Goal: Information Seeking & Learning: Find specific fact

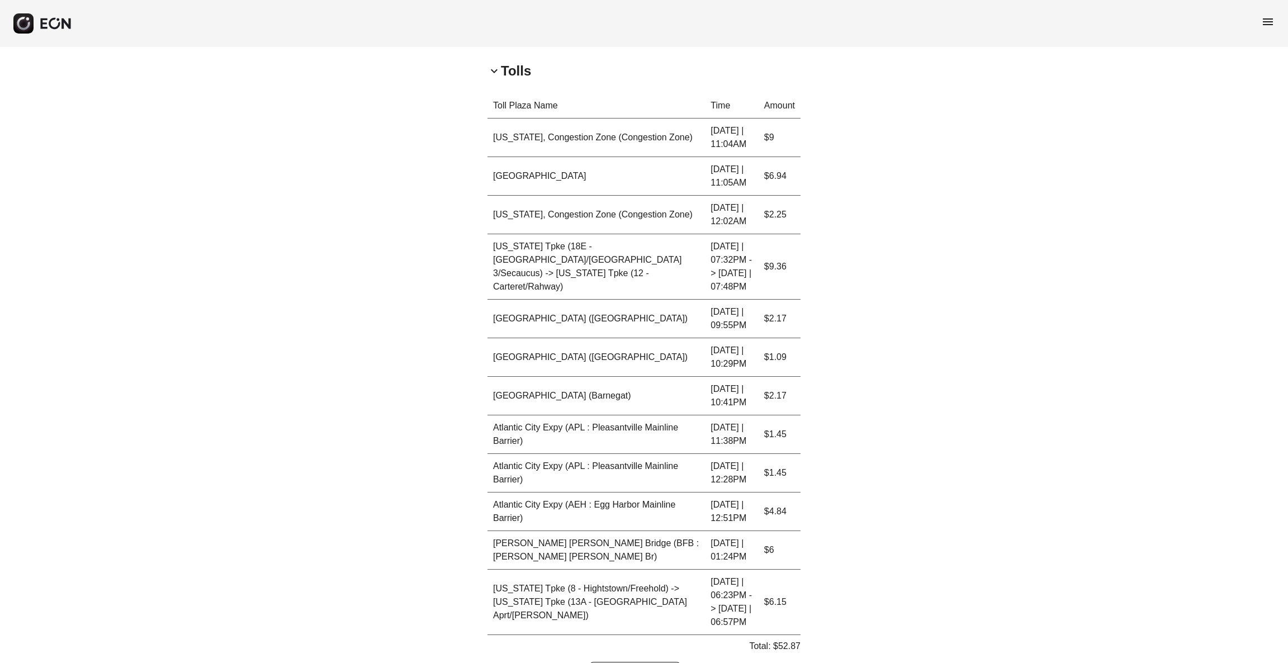
scroll to position [412, 0]
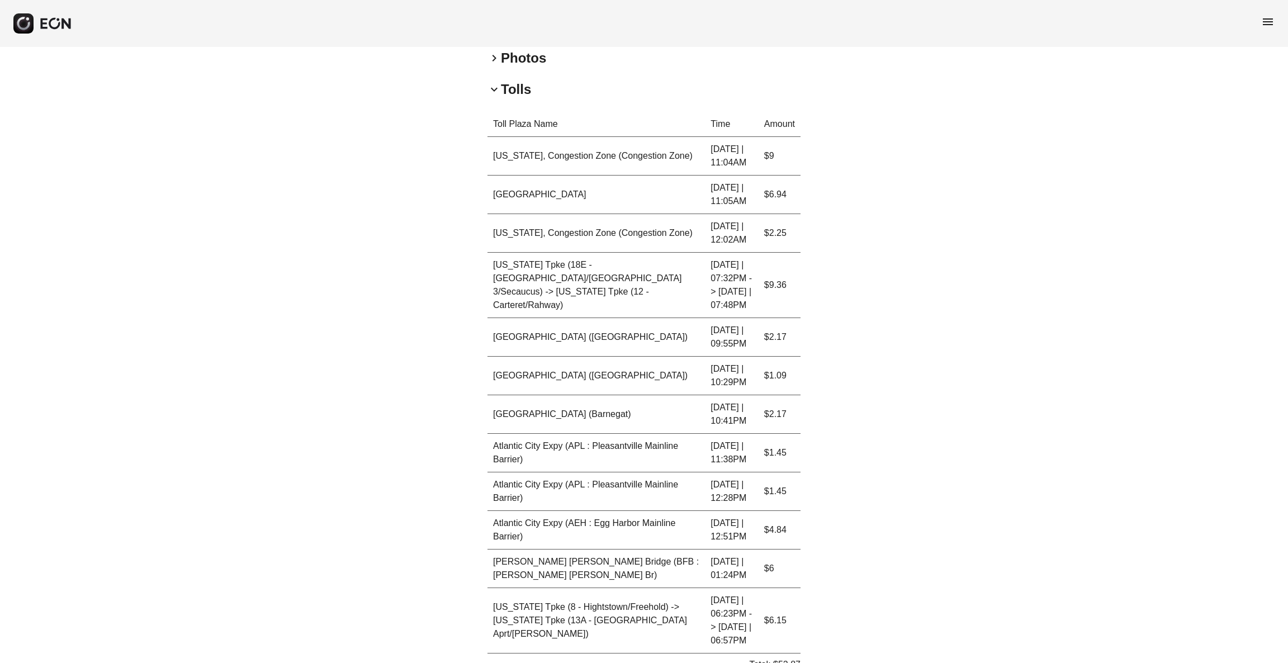
click at [789, 442] on p "Total: $52.87" at bounding box center [774, 664] width 51 height 13
copy p "52.87"
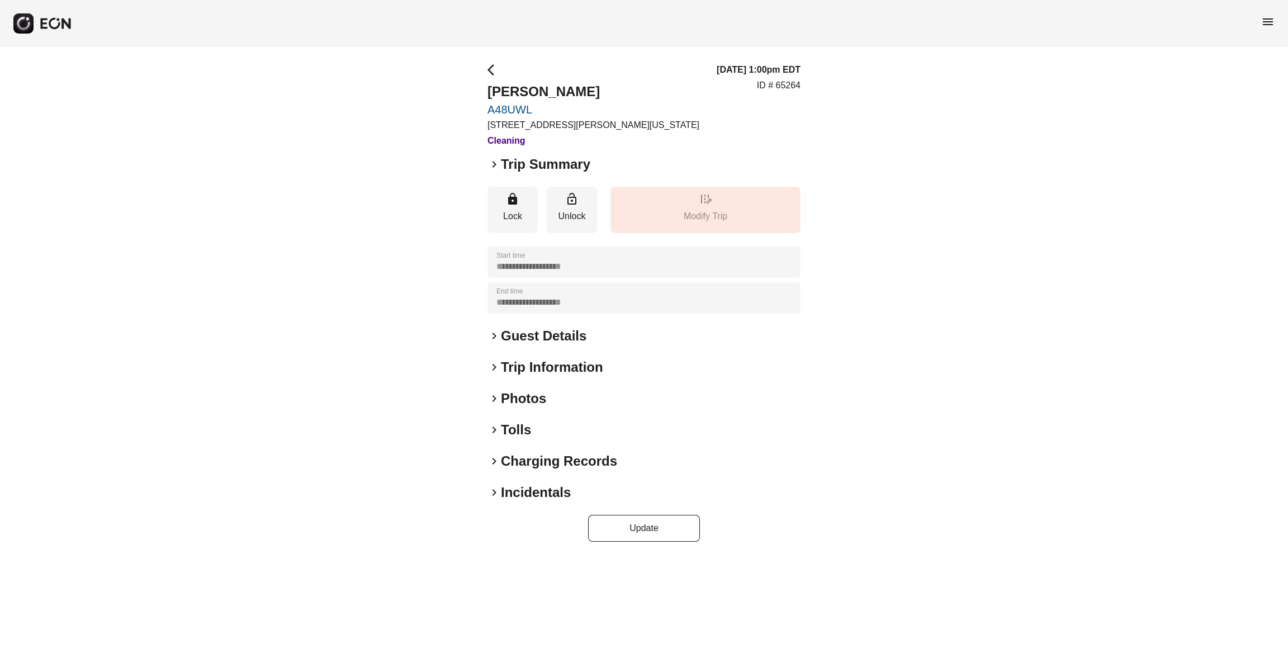
click at [510, 430] on h2 "Tolls" at bounding box center [516, 430] width 30 height 18
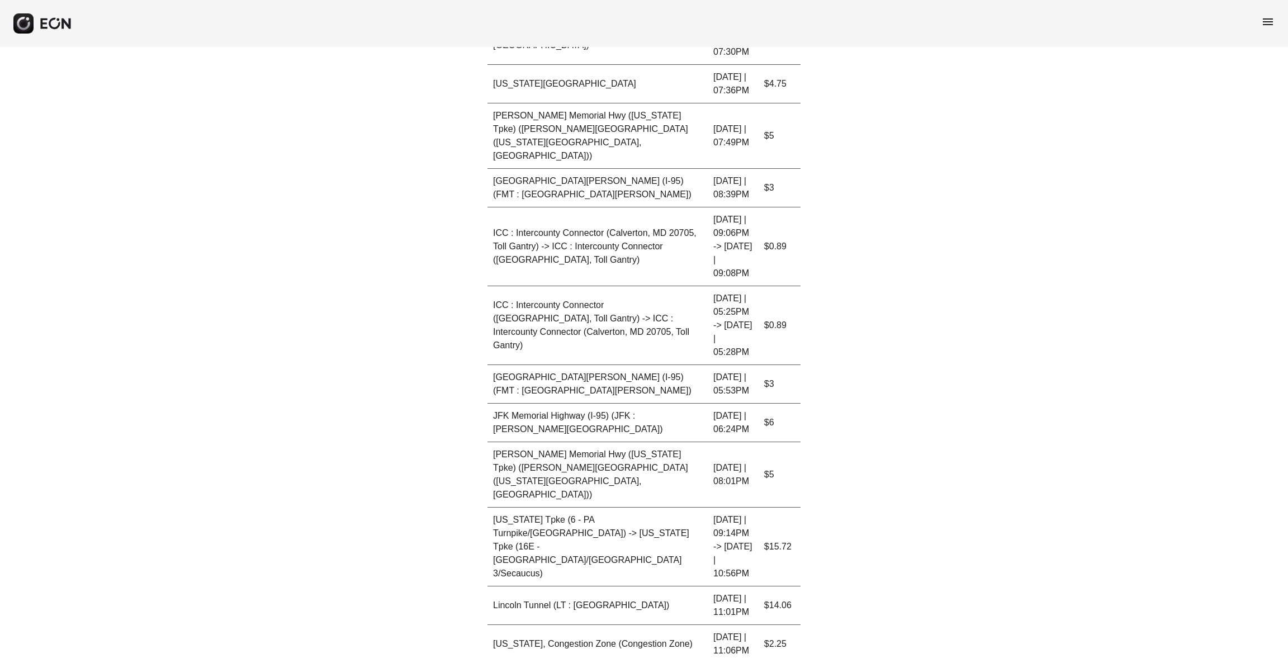
scroll to position [978, 0]
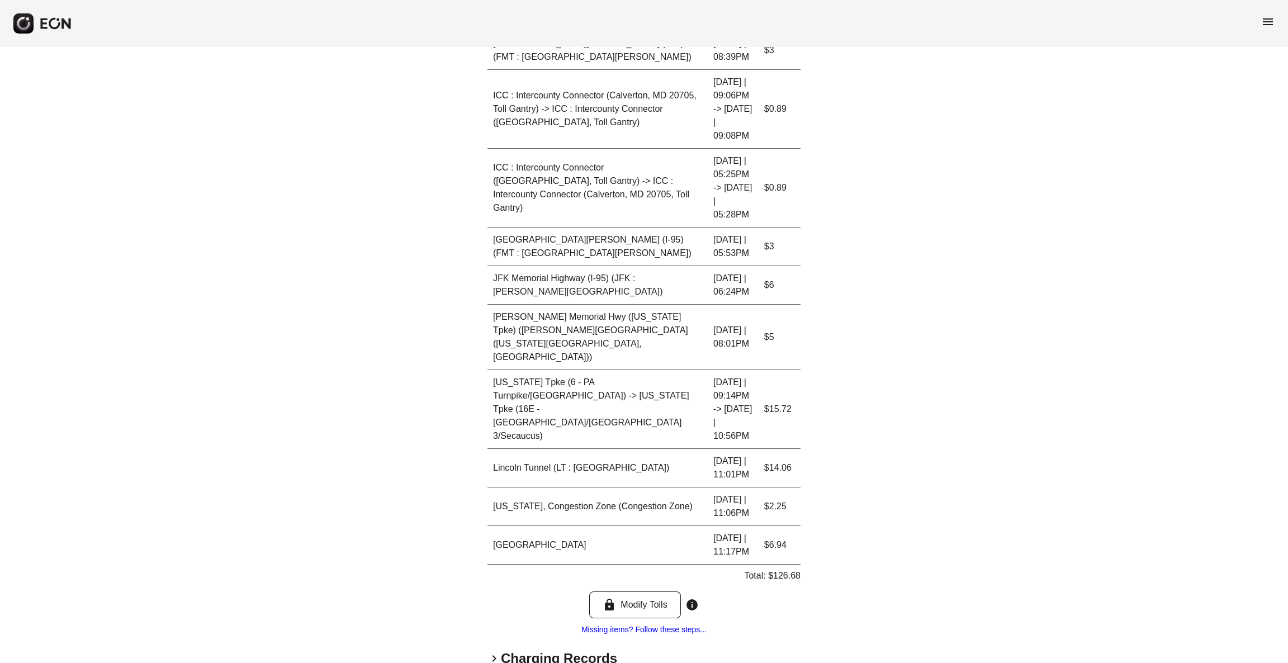
click at [501, 650] on h2 "Charging Records" at bounding box center [559, 659] width 116 height 18
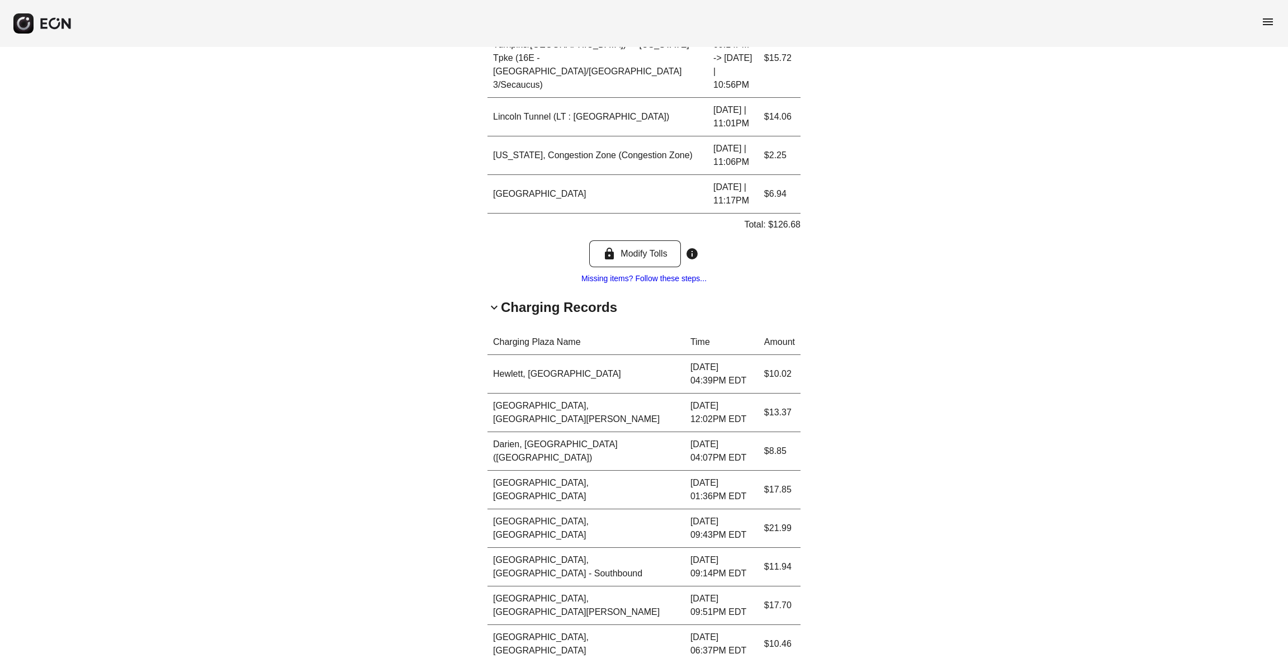
scroll to position [1391, 0]
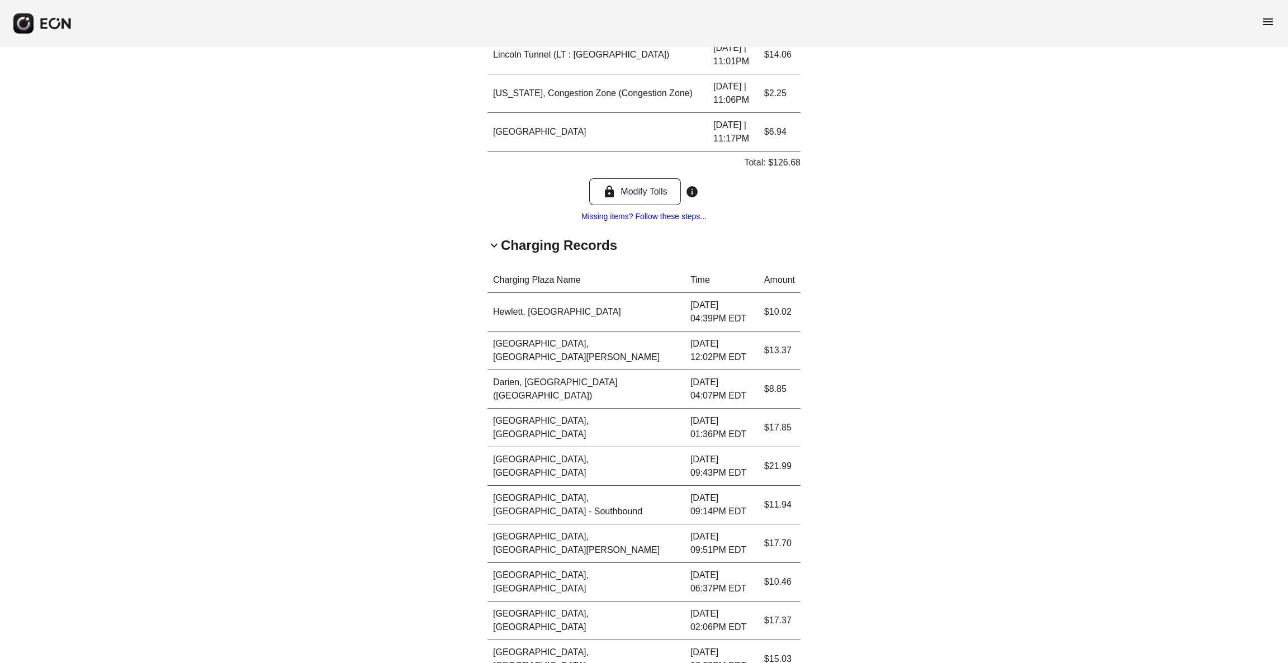
copy p "169.27"
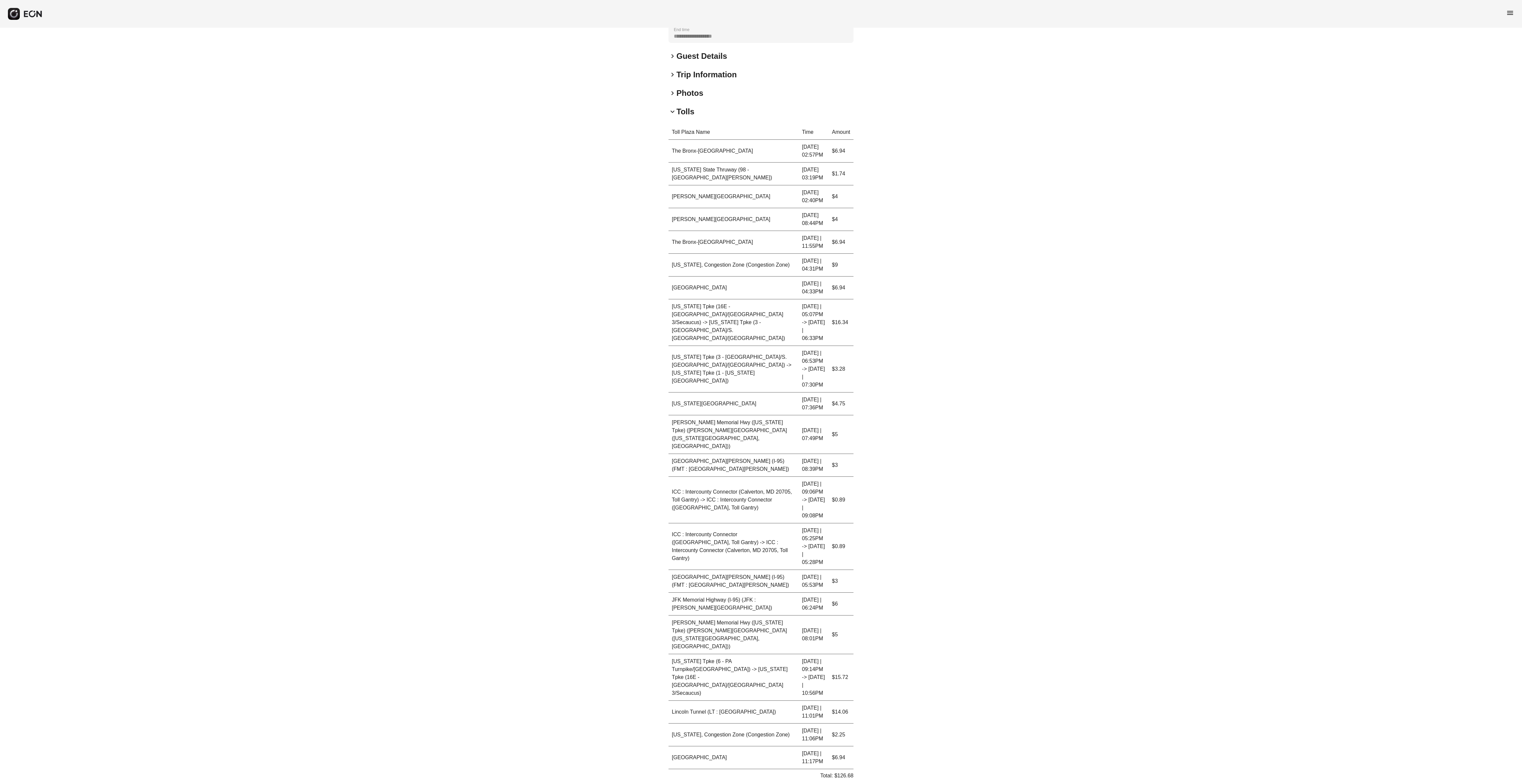
scroll to position [154, 0]
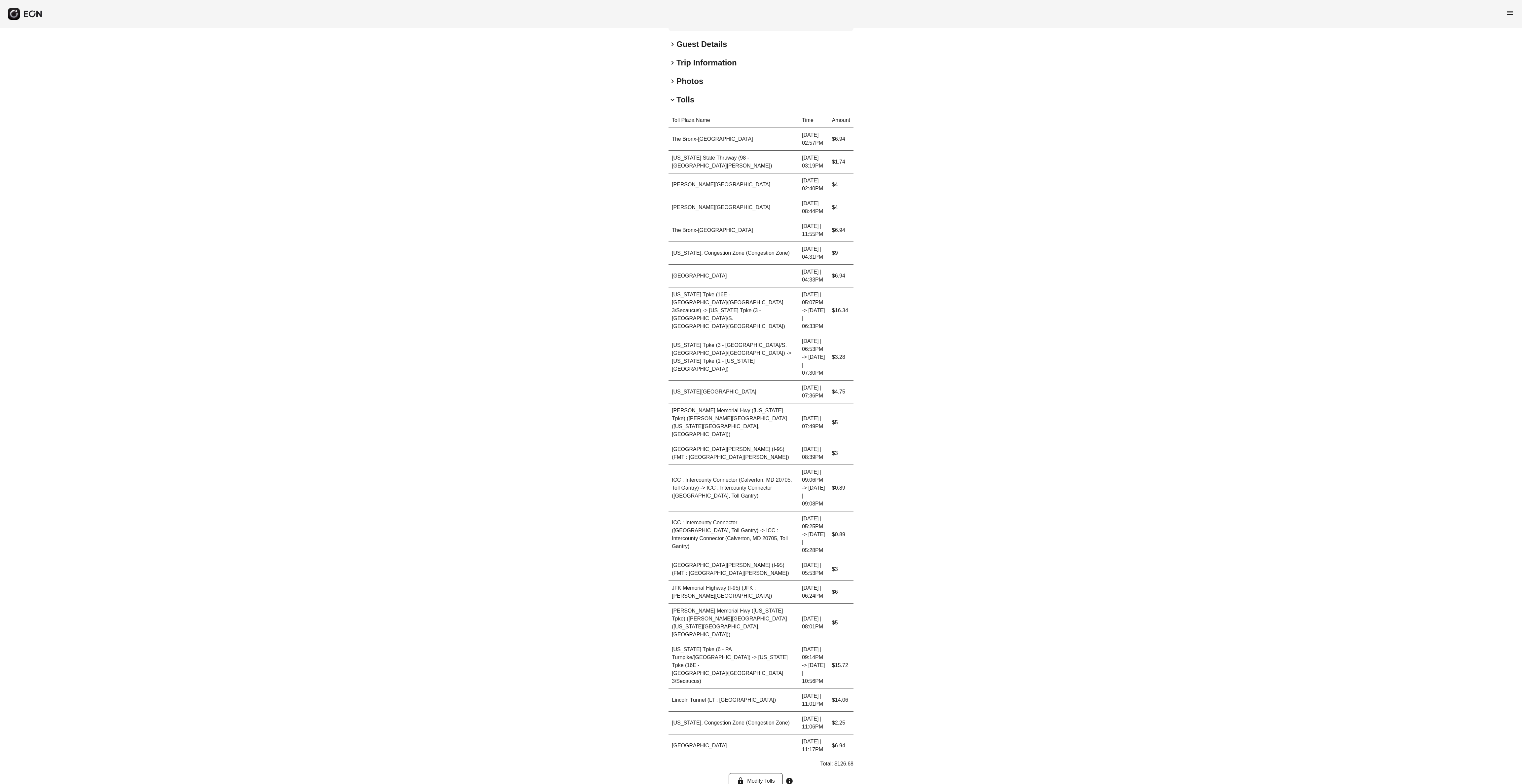
click at [760, 391] on p "Total: $126.68" at bounding box center [837, 763] width 33 height 8
copy p "126.68"
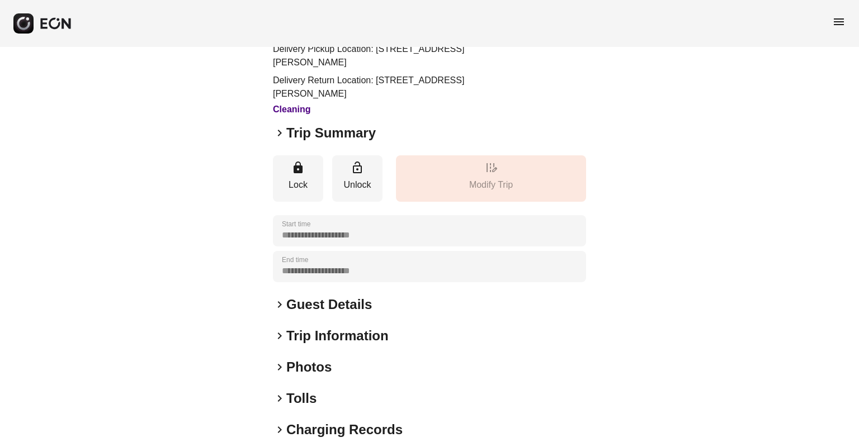
scroll to position [159, 0]
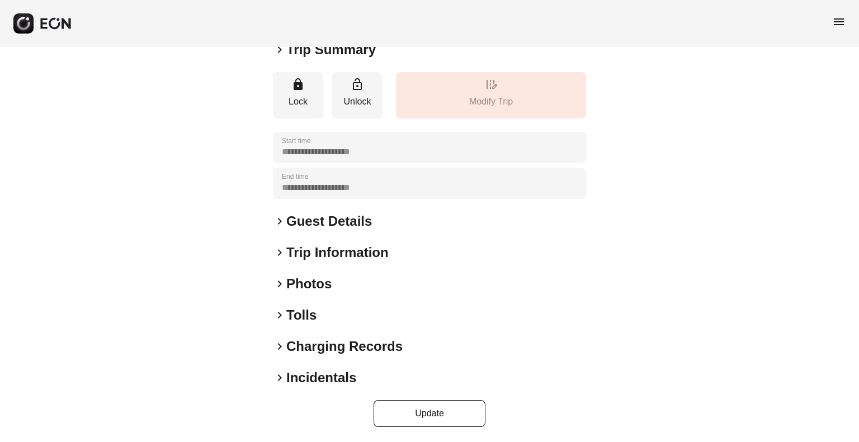
click at [304, 317] on h2 "Tolls" at bounding box center [301, 315] width 30 height 18
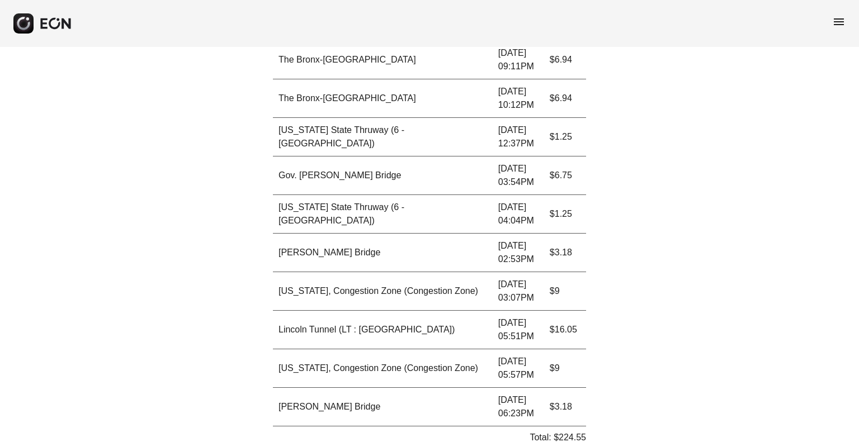
scroll to position [1746, 0]
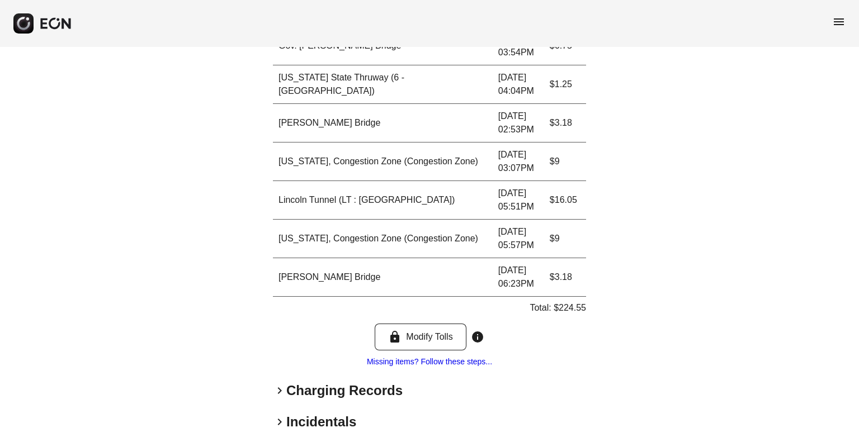
click at [310, 382] on h2 "Charging Records" at bounding box center [344, 391] width 116 height 18
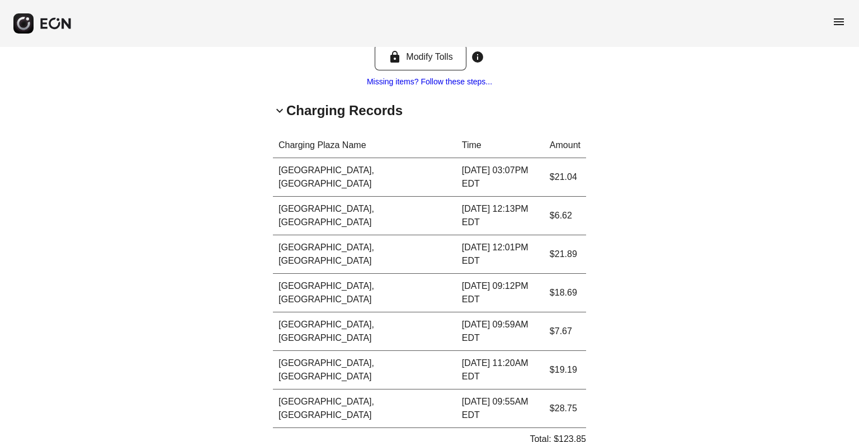
scroll to position [2028, 0]
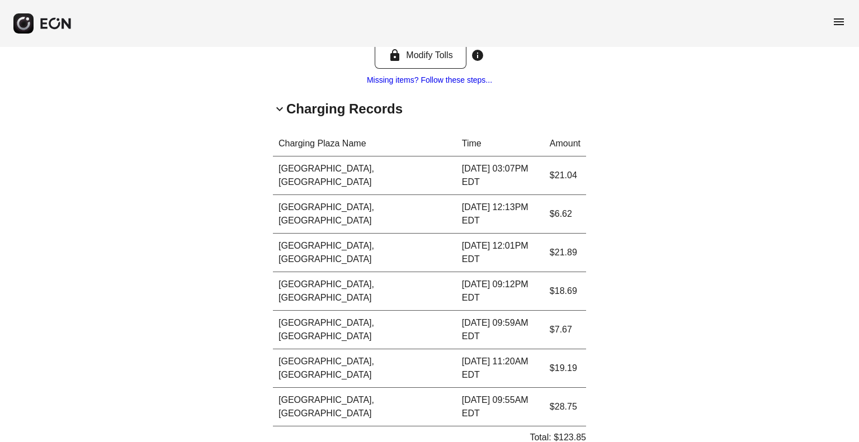
click at [566, 431] on p "Total: $123.85" at bounding box center [557, 437] width 56 height 13
copy p "123.85"
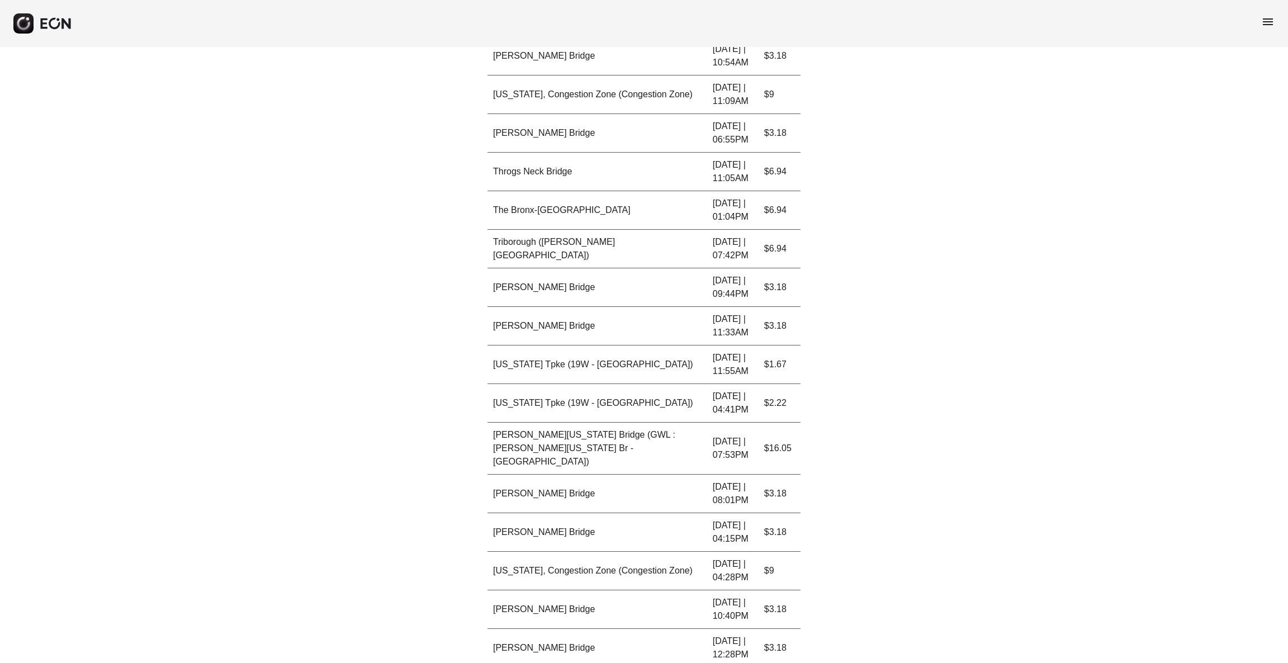
scroll to position [679, 0]
click at [858, 442] on div "**********" at bounding box center [644, 651] width 1288 height 2567
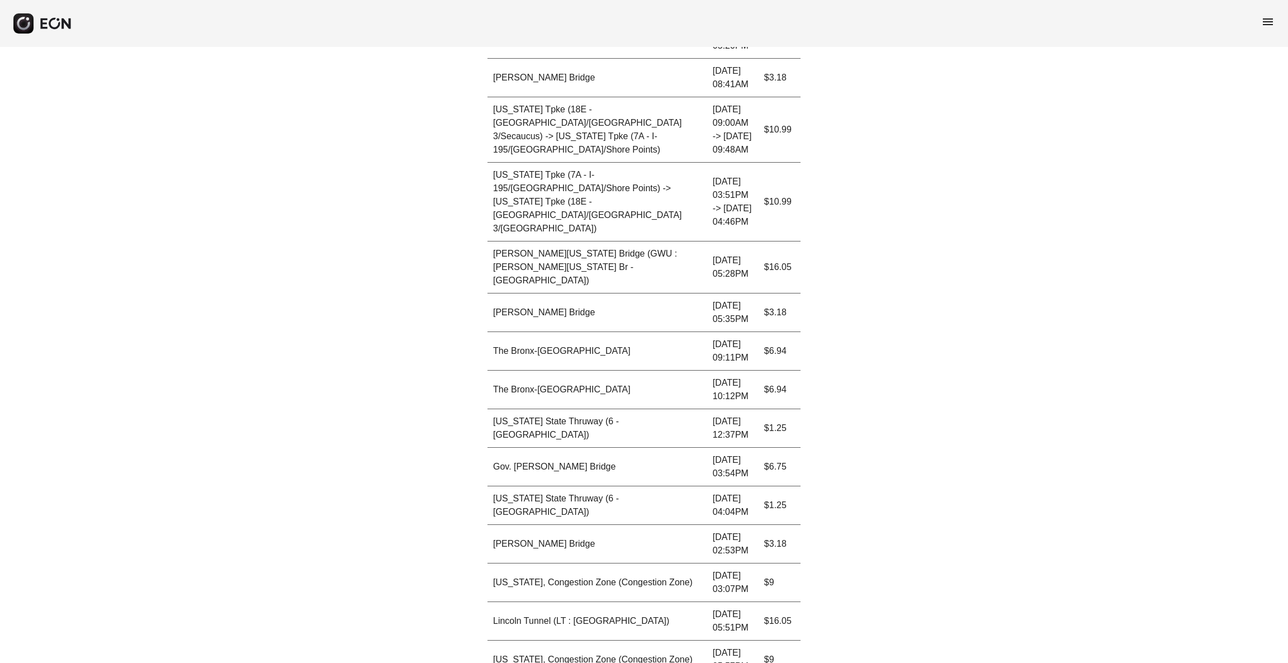
scroll to position [1327, 0]
click at [858, 442] on div "**********" at bounding box center [644, 3] width 1288 height 2567
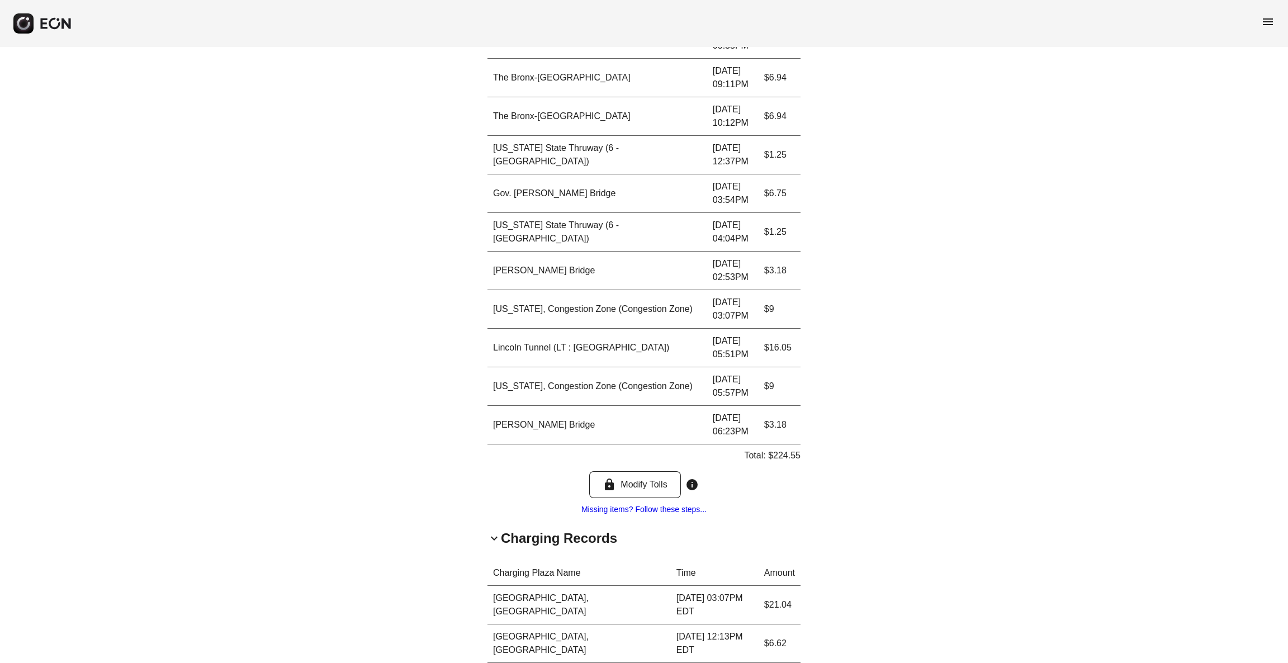
scroll to position [1606, 0]
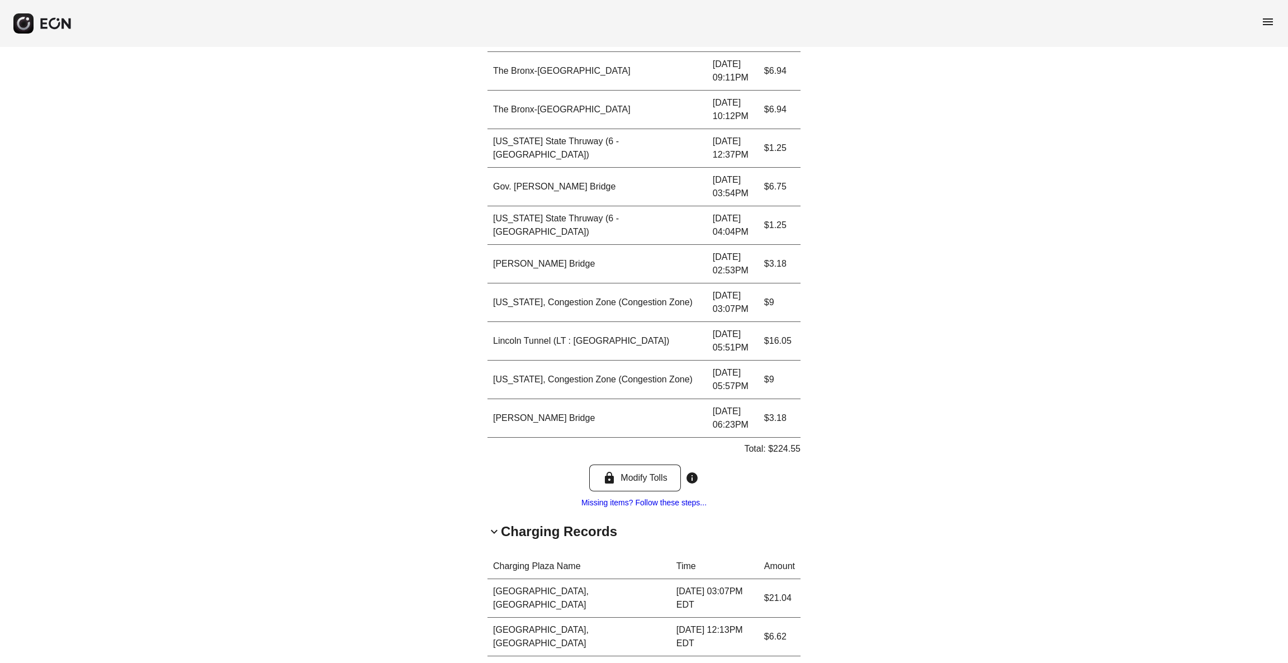
click at [790, 442] on p "Total: $224.55" at bounding box center [772, 448] width 56 height 13
copy p "224.55"
